Goal: Task Accomplishment & Management: Manage account settings

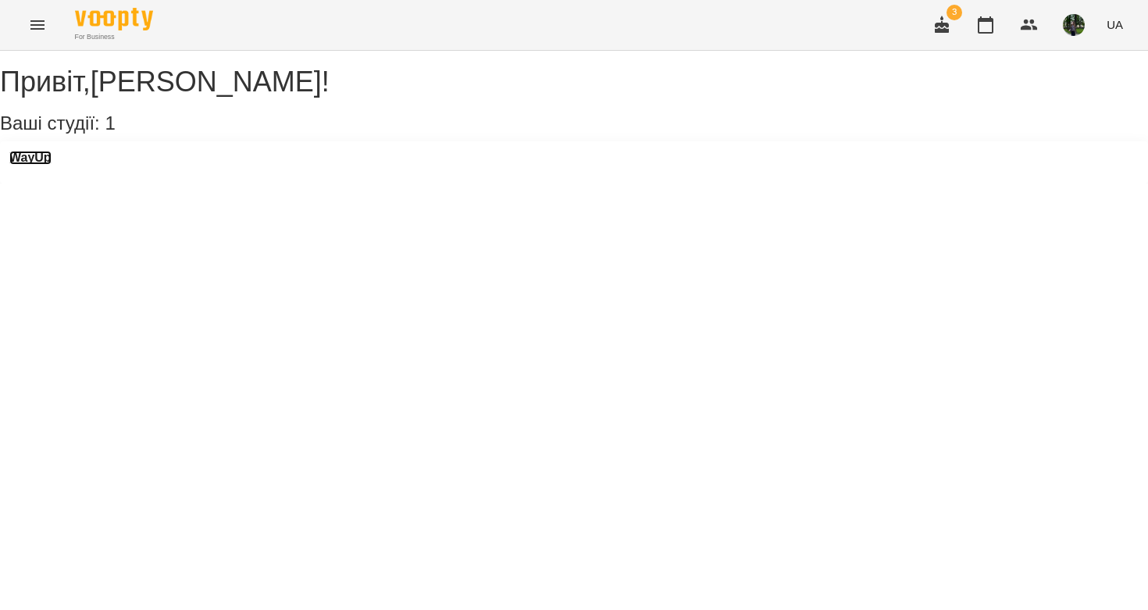
click at [37, 165] on h3 "WayUp" at bounding box center [30, 158] width 42 height 14
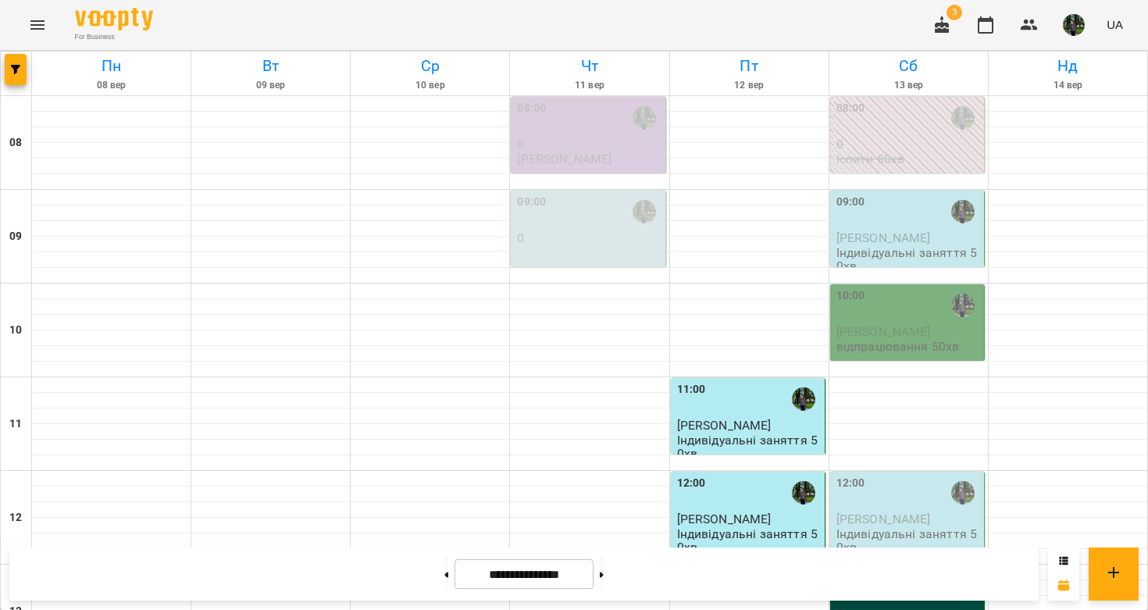
scroll to position [383, 0]
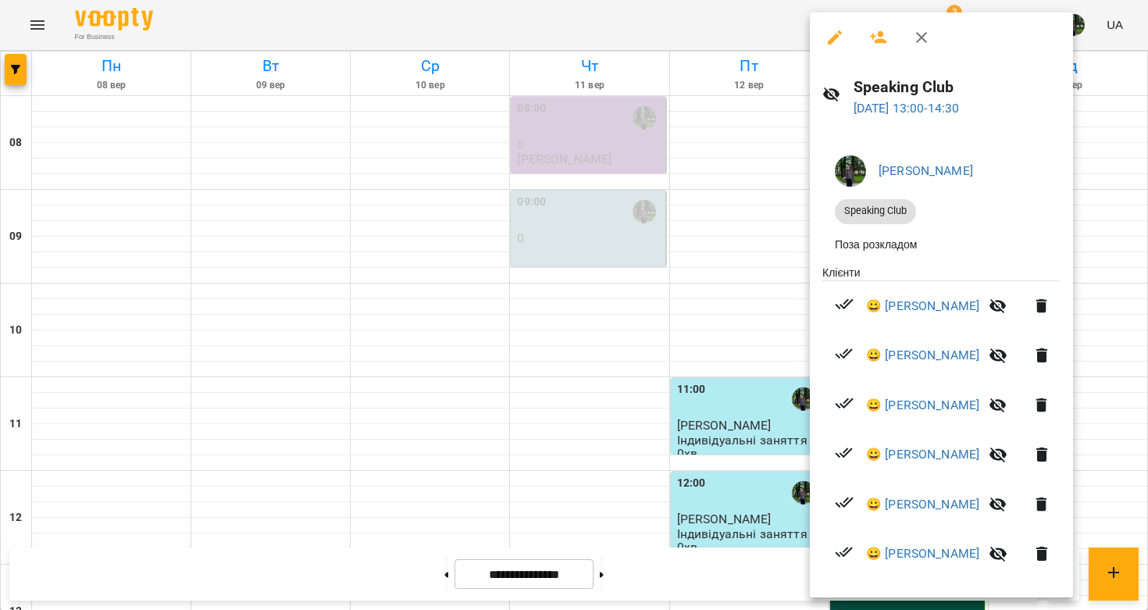
click at [800, 357] on div at bounding box center [574, 305] width 1148 height 610
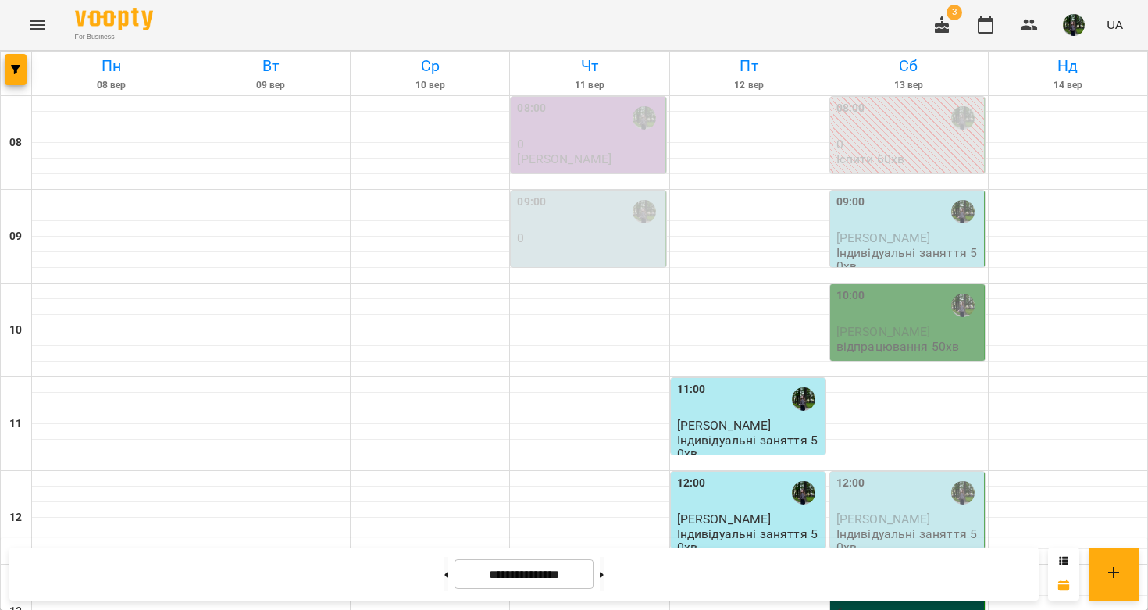
scroll to position [0, 0]
